Goal: Information Seeking & Learning: Learn about a topic

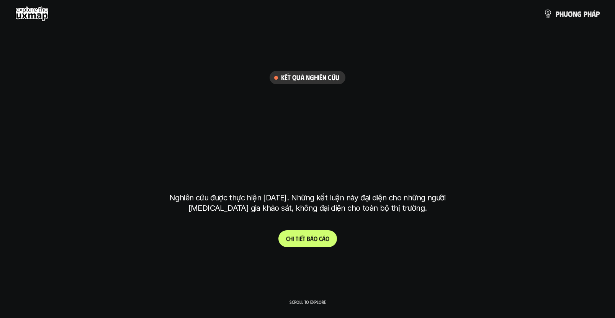
click at [298, 238] on p "C h i t i ế t b á o c á o" at bounding box center [307, 238] width 43 height 7
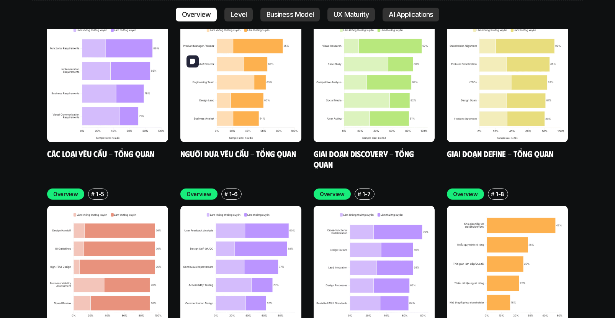
scroll to position [2407, 0]
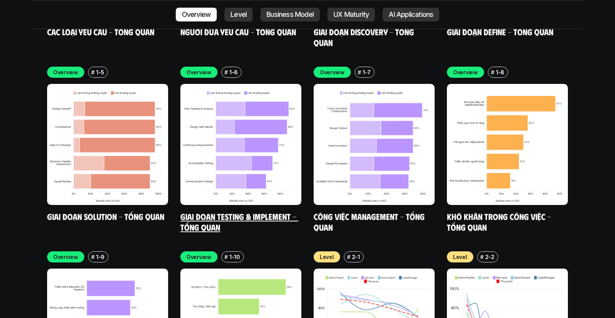
click at [211, 211] on link "Giai đoạn Testing & Implement - Tổng quan" at bounding box center [239, 221] width 118 height 21
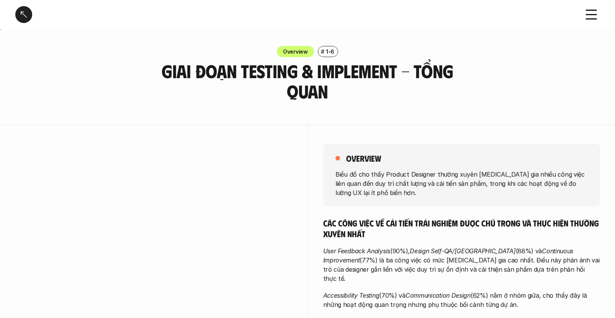
click at [25, 16] on div at bounding box center [23, 14] width 17 height 17
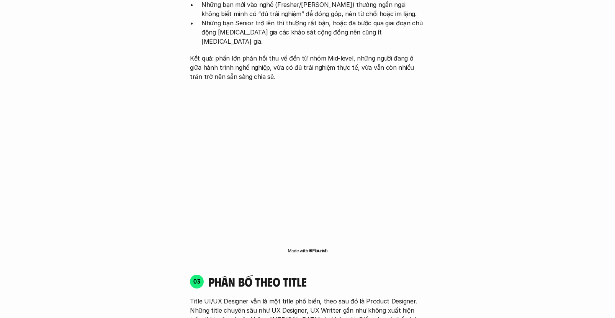
scroll to position [1116, 0]
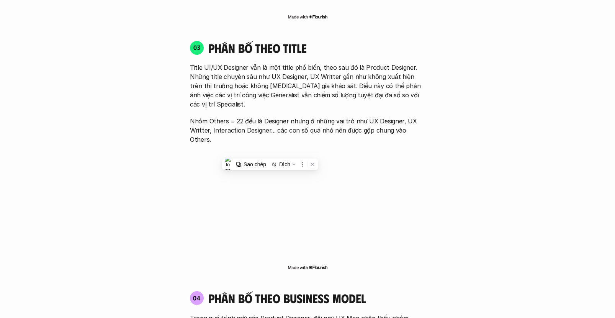
click at [465, 187] on div "01 Phân bố theo background 03 nhóm ngành chính của những người [MEDICAL_DATA] g…" at bounding box center [307, 103] width 490 height 1401
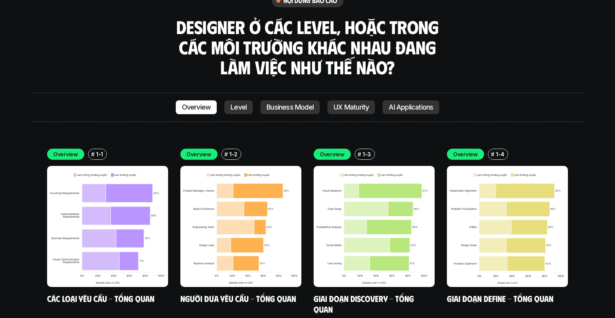
scroll to position [2141, 0]
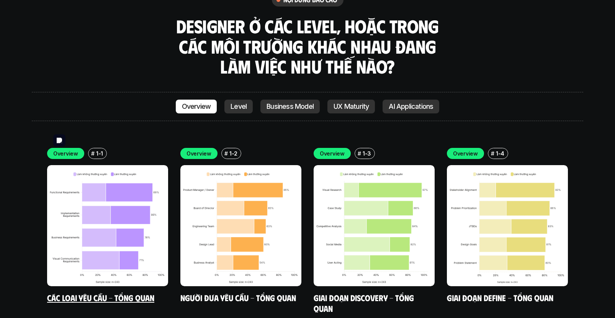
click at [76, 165] on img at bounding box center [107, 225] width 121 height 121
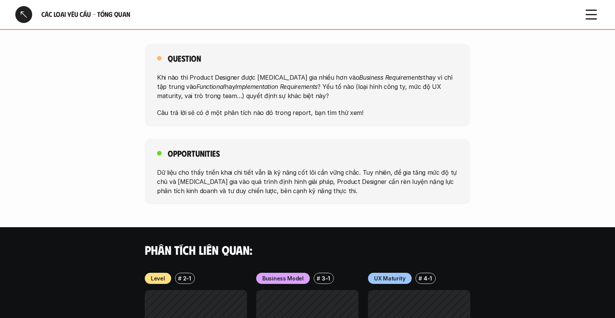
scroll to position [711, 0]
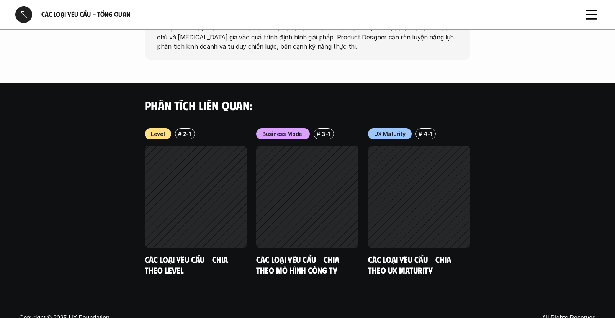
click at [20, 15] on div at bounding box center [23, 14] width 17 height 17
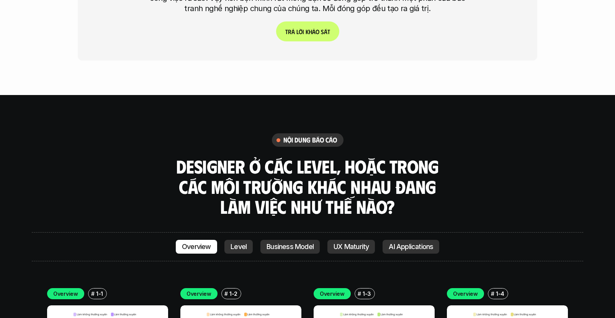
scroll to position [2043, 0]
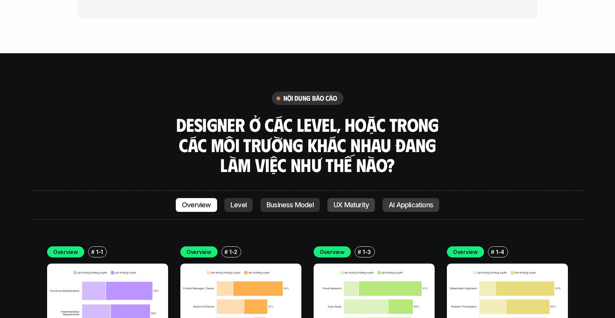
click at [361, 201] on p "UX Maturity" at bounding box center [351, 205] width 35 height 8
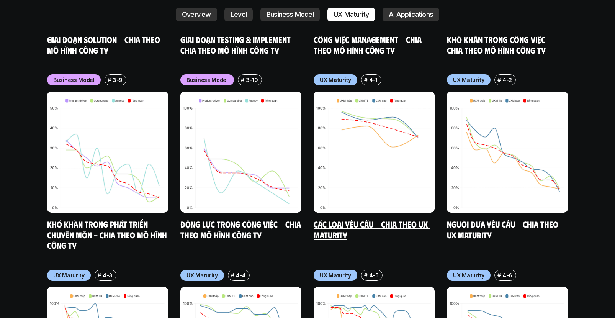
scroll to position [3511, 0]
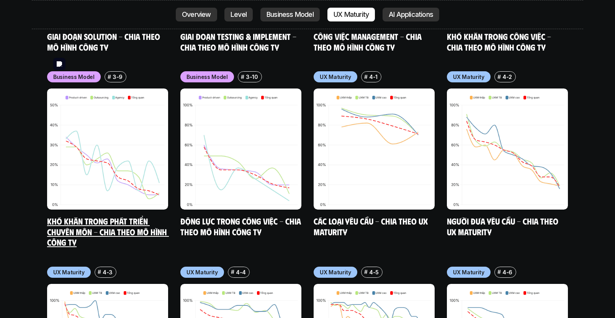
click at [114, 148] on img at bounding box center [107, 149] width 121 height 121
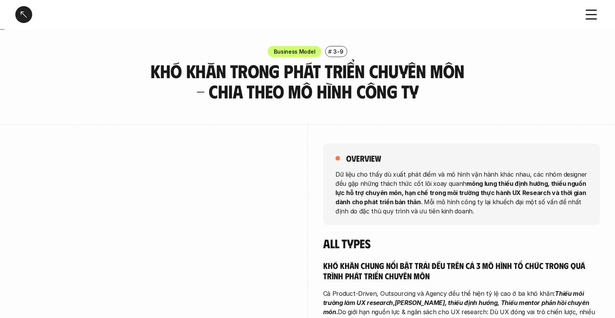
click at [581, 11] on div "Khó khăn trong phát triển chuyên môn - Chia theo mô hình công ty" at bounding box center [307, 14] width 615 height 29
click at [590, 15] on use at bounding box center [592, 14] width 10 height 9
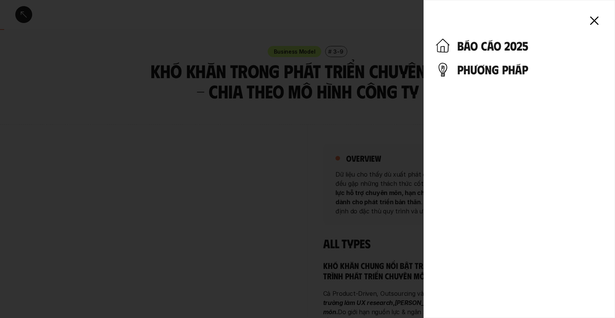
click at [496, 44] on h4 "báo cáo 2025" at bounding box center [530, 45] width 146 height 15
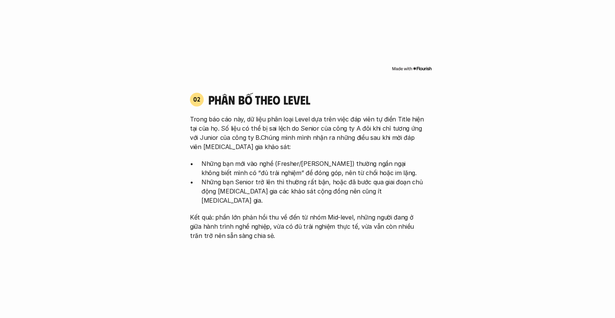
scroll to position [872, 0]
